Goal: Navigation & Orientation: Find specific page/section

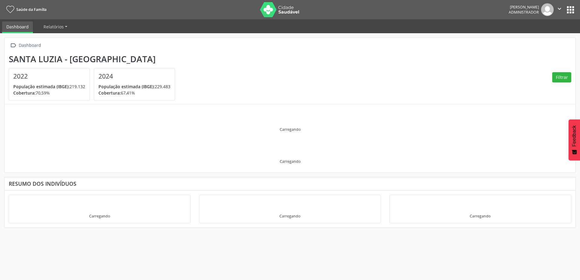
click at [569, 10] on button "apps" at bounding box center [570, 10] width 11 height 11
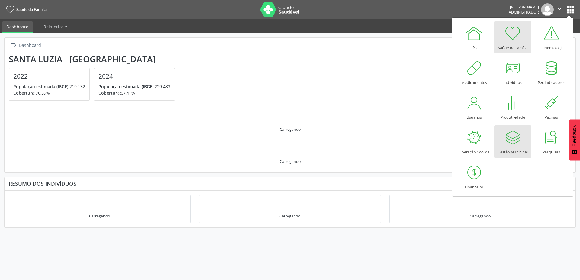
click at [509, 145] on div at bounding box center [512, 137] width 18 height 18
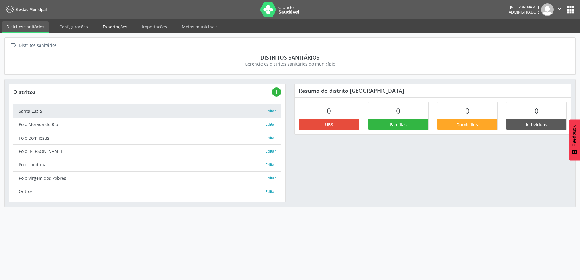
click at [111, 24] on link "Exportações" at bounding box center [114, 26] width 33 height 11
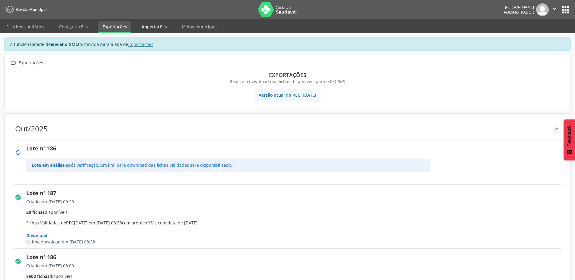
click at [152, 27] on link "Importações" at bounding box center [155, 26] width 34 height 11
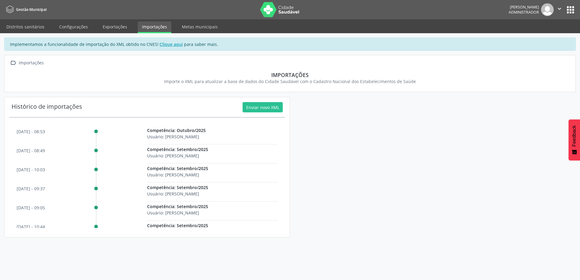
drag, startPoint x: 146, startPoint y: 137, endPoint x: 225, endPoint y: 136, distance: 78.8
click at [225, 136] on div "Competência: Outubro/2025 Usuário: Bruno Philippi dos Santos Silva" at bounding box center [212, 137] width 130 height 21
drag, startPoint x: 16, startPoint y: 132, endPoint x: 54, endPoint y: 130, distance: 38.1
click at [54, 130] on div "08 out - 08:53 Competência: Outubro/2025 Usuário: Bruno Philippi dos Santos Sil…" at bounding box center [146, 175] width 275 height 106
click at [107, 24] on link "Exportações" at bounding box center [114, 26] width 33 height 11
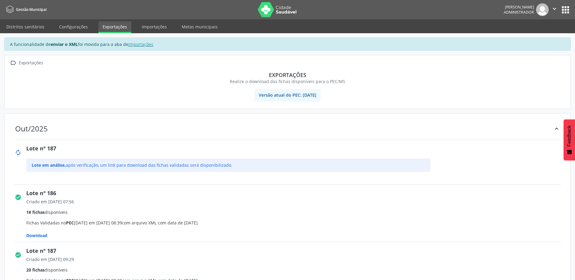
click at [566, 8] on button "apps" at bounding box center [565, 10] width 11 height 11
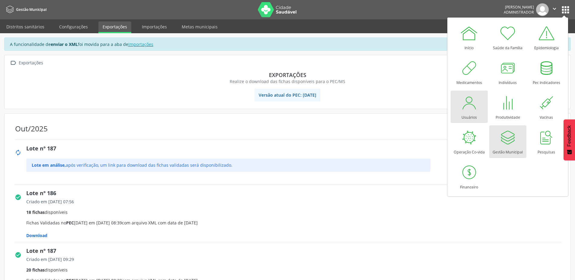
click at [474, 110] on div at bounding box center [469, 103] width 18 height 18
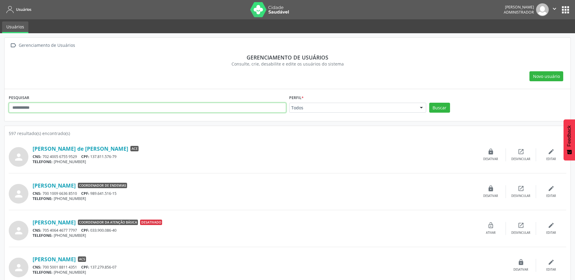
click at [135, 108] on input "text" at bounding box center [147, 108] width 277 height 10
paste input "**********"
type input "**********"
click at [429, 103] on button "Buscar" at bounding box center [439, 108] width 21 height 10
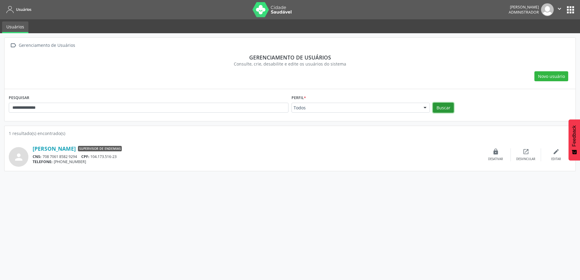
click at [439, 104] on button "Buscar" at bounding box center [443, 108] width 21 height 10
drag, startPoint x: 54, startPoint y: 108, endPoint x: 0, endPoint y: 102, distance: 54.1
click at [0, 102] on div "**********" at bounding box center [290, 156] width 580 height 247
click at [569, 11] on button "apps" at bounding box center [570, 10] width 11 height 11
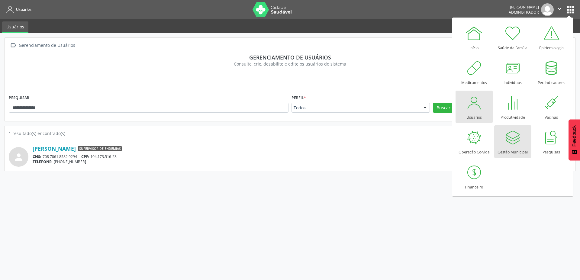
click at [510, 150] on div "Gestão Municipal" at bounding box center [512, 150] width 30 height 8
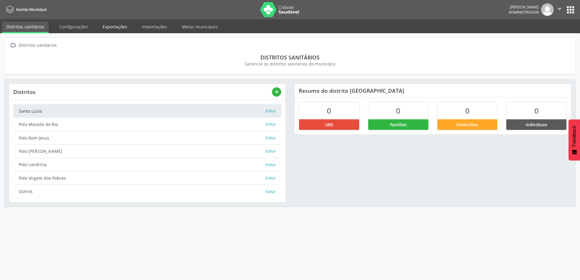
click at [114, 25] on link "Exportações" at bounding box center [114, 26] width 33 height 11
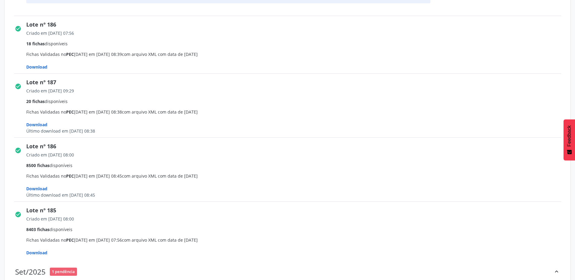
scroll to position [217, 0]
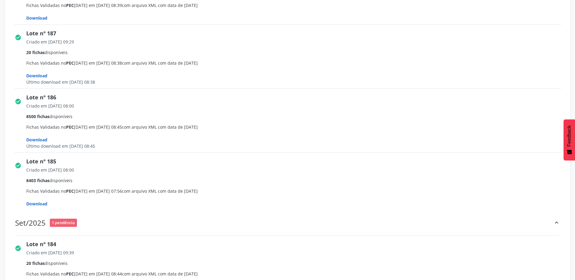
drag, startPoint x: 47, startPoint y: 162, endPoint x: 60, endPoint y: 161, distance: 12.7
click at [60, 161] on div "Lote nº 185" at bounding box center [295, 161] width 539 height 8
drag, startPoint x: 48, startPoint y: 169, endPoint x: 56, endPoint y: 168, distance: 7.7
click at [56, 168] on div "Criado em [DATE] 08:00" at bounding box center [295, 170] width 539 height 6
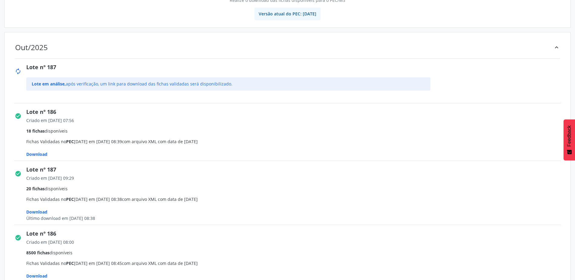
scroll to position [72, 0]
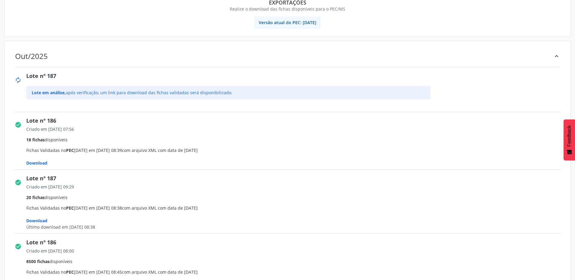
drag, startPoint x: 59, startPoint y: 77, endPoint x: 43, endPoint y: 69, distance: 18.2
click at [42, 74] on div "Lote nº 187" at bounding box center [295, 76] width 539 height 8
click at [63, 77] on div "Lote nº 187" at bounding box center [295, 76] width 539 height 8
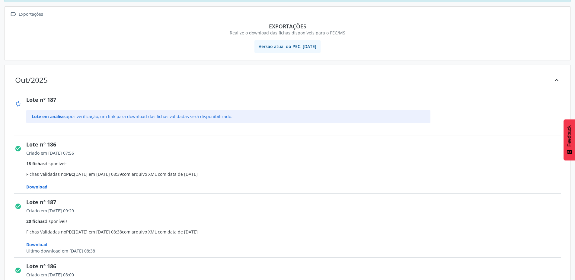
scroll to position [36, 0]
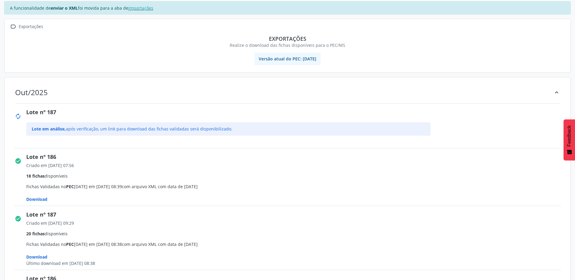
click at [52, 114] on div "Lote nº 187" at bounding box center [295, 112] width 539 height 8
click at [51, 114] on div "Lote nº 187" at bounding box center [295, 112] width 539 height 8
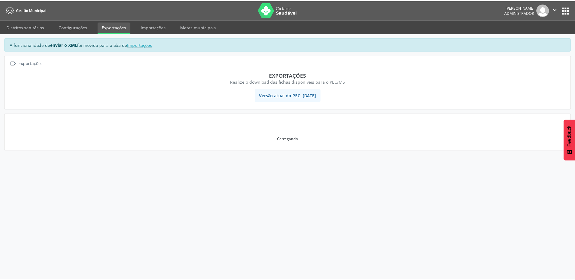
scroll to position [36, 0]
